Goal: Navigation & Orientation: Find specific page/section

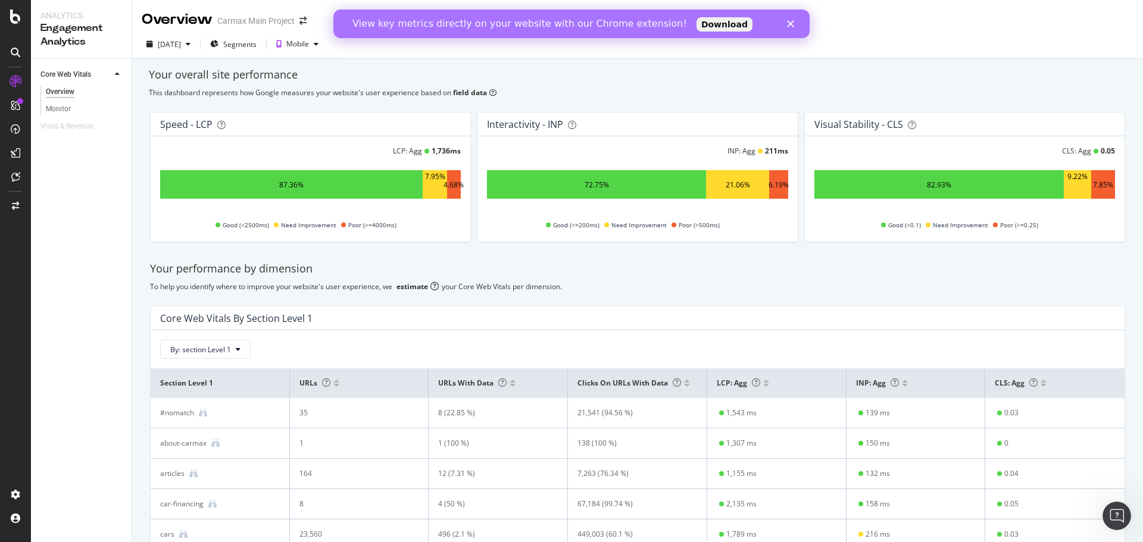
click at [115, 75] on icon at bounding box center [117, 74] width 5 height 7
click at [63, 104] on div "Monitor" at bounding box center [58, 109] width 25 height 13
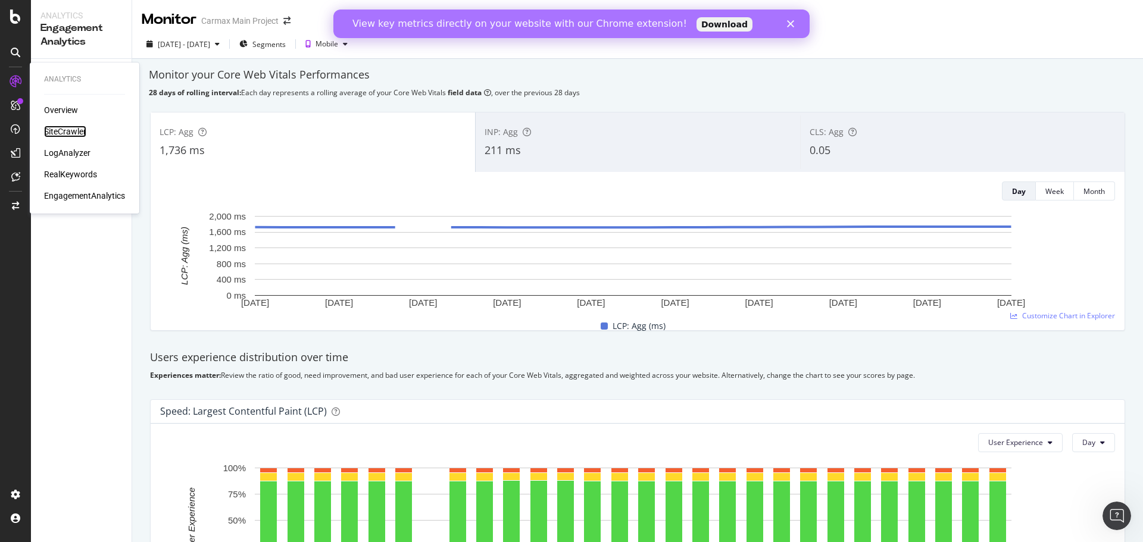
click at [60, 127] on div "SiteCrawler" at bounding box center [65, 132] width 42 height 12
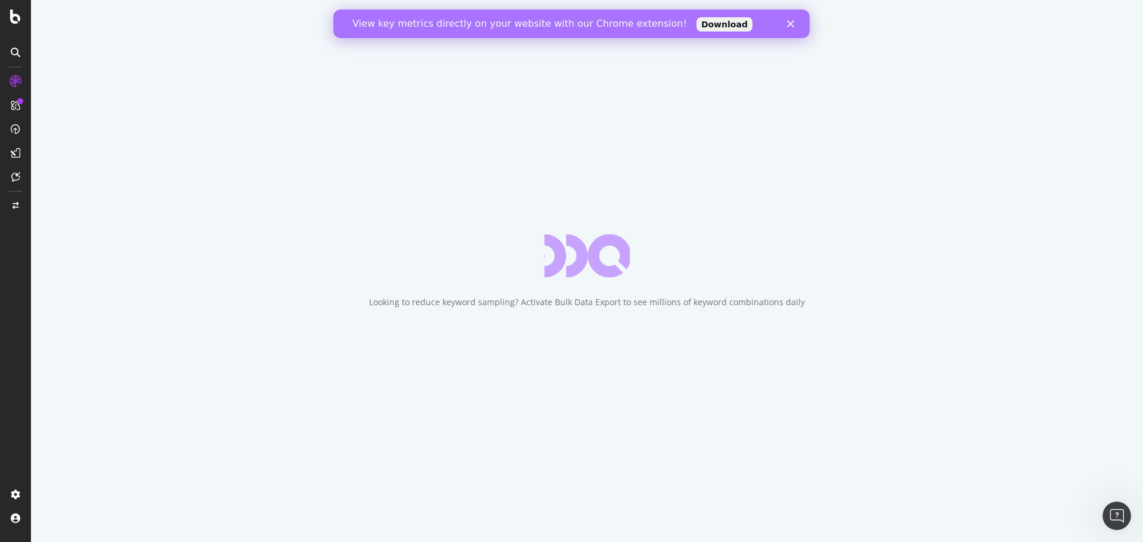
click at [791, 21] on icon "Close" at bounding box center [790, 23] width 7 height 7
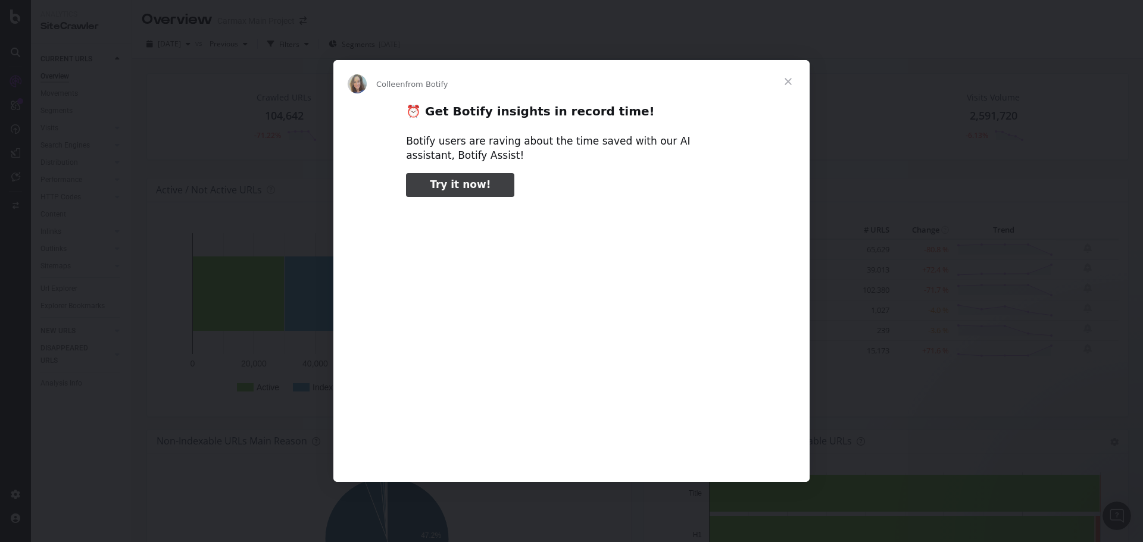
type input "52048"
click at [785, 80] on span "Close" at bounding box center [788, 81] width 43 height 43
